Goal: Check status: Check status

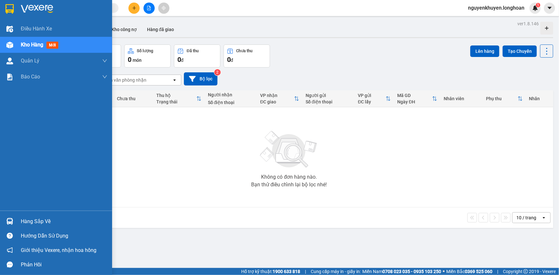
click at [39, 222] on div "Hàng sắp về" at bounding box center [64, 222] width 87 height 10
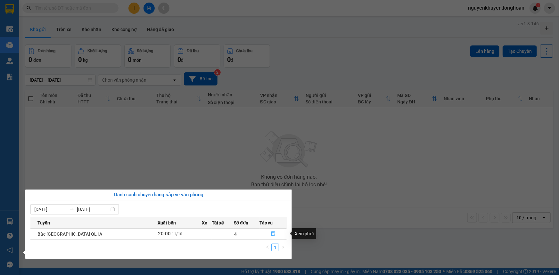
click at [272, 233] on icon "file-done" at bounding box center [273, 234] width 4 height 4
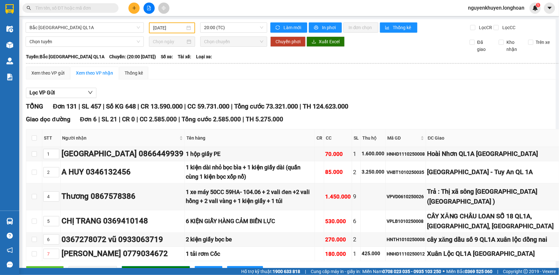
type input "[DATE]"
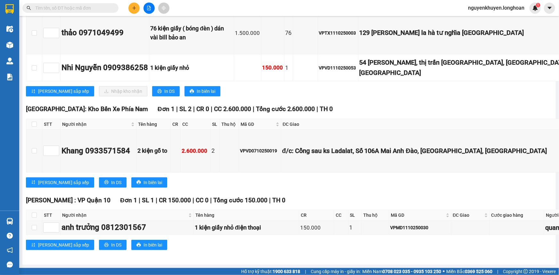
scroll to position [6466, 0]
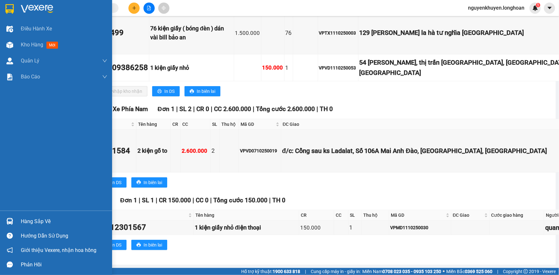
click at [48, 222] on div "Hàng sắp về" at bounding box center [64, 222] width 87 height 10
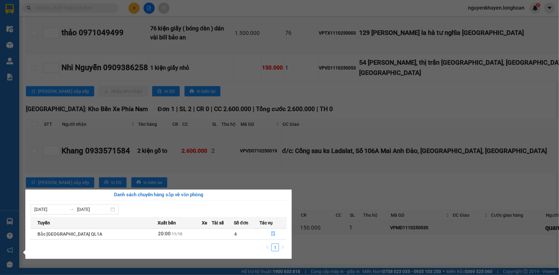
click at [9, 170] on div "Điều hành xe Kho hàng mới Quản [PERSON_NAME] lý chuyến Quản lý giao nhận mới Bá…" at bounding box center [9, 137] width 19 height 275
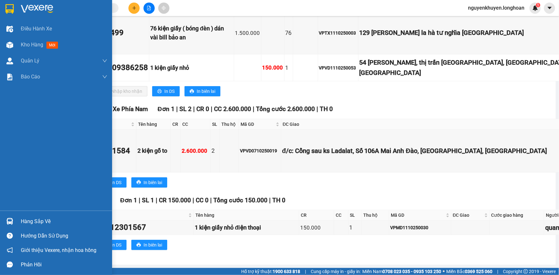
click at [43, 5] on img at bounding box center [37, 9] width 32 height 10
